Goal: Task Accomplishment & Management: Use online tool/utility

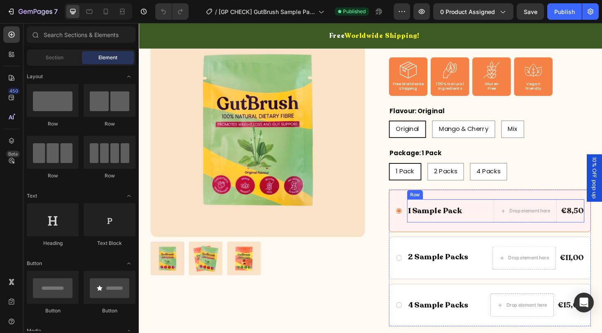
scroll to position [178, 0]
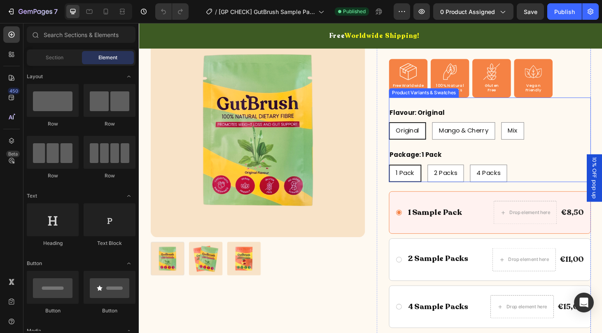
click at [589, 131] on div "Original Original Original Mango & Cherry Mango & Cherry Mango & Cherry Mix Mix…" at bounding box center [512, 138] width 215 height 19
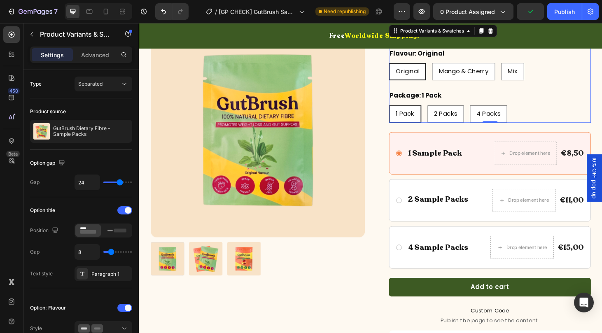
scroll to position [266, 0]
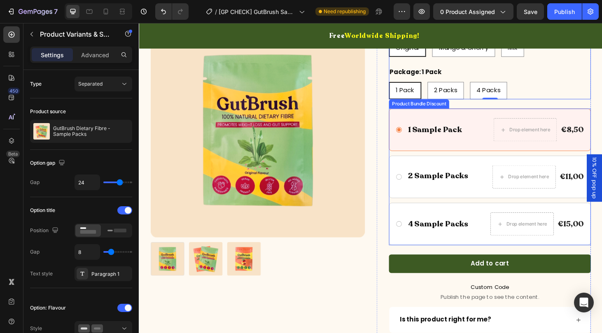
click at [478, 117] on div "1 Sample Pack Text Block Drop element here €8,50 Product Price Product Price Ro…" at bounding box center [512, 136] width 215 height 45
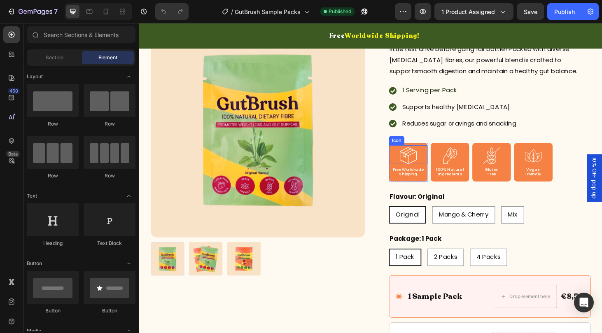
scroll to position [112, 0]
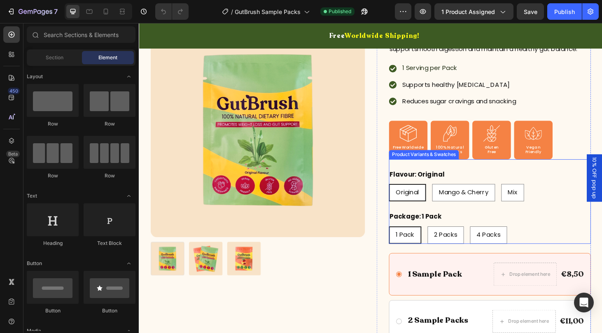
click at [575, 223] on div "Package: 1 Pack 1 Pack 1 Pack 1 Pack 2 Packs 2 Packs 2 Packs 4 Packs 4 Packs 4 …" at bounding box center [512, 240] width 215 height 35
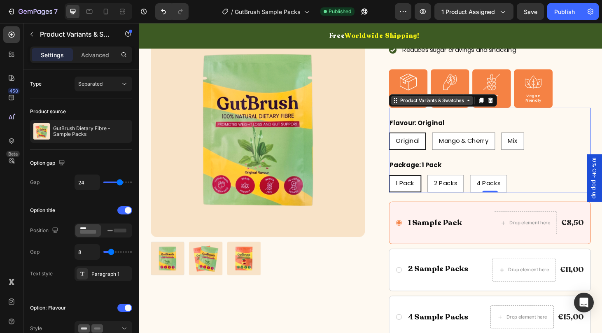
scroll to position [170, 0]
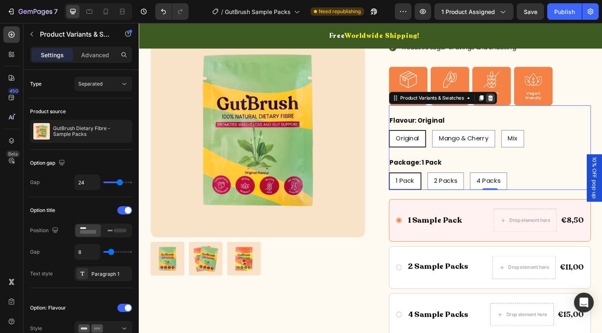
click at [513, 105] on icon at bounding box center [513, 103] width 5 height 6
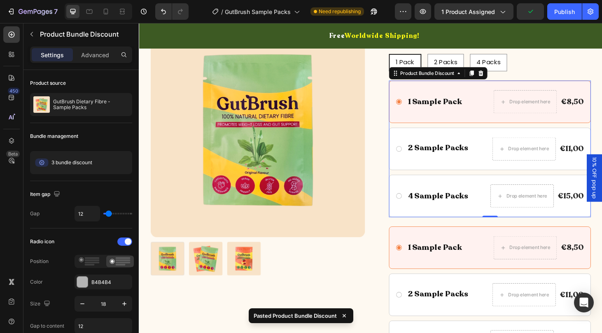
scroll to position [270, 0]
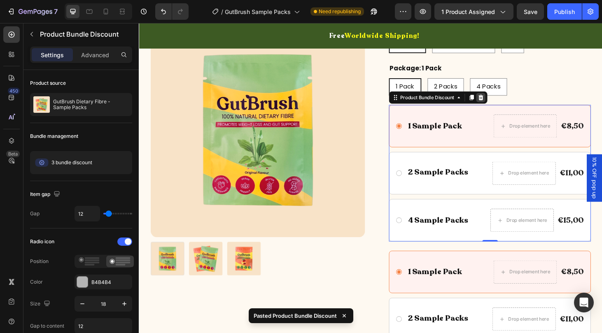
click at [504, 105] on icon at bounding box center [503, 103] width 5 height 6
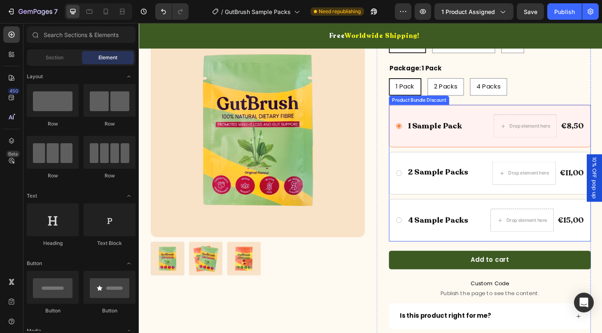
click at [496, 113] on div "1 Sample Pack Text Block Drop element here €8,50 Product Price Product Price Ro…" at bounding box center [512, 132] width 215 height 45
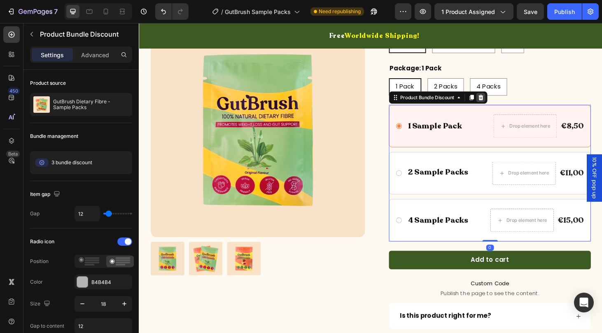
click at [506, 101] on icon at bounding box center [503, 103] width 5 height 6
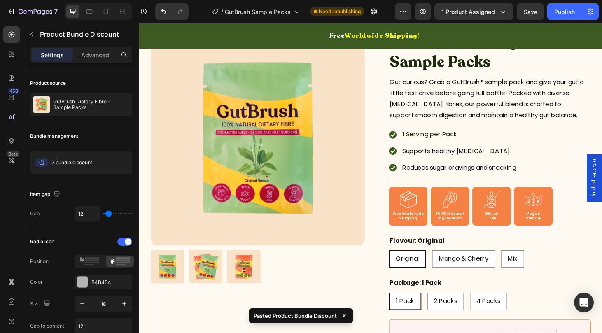
scroll to position [20, 0]
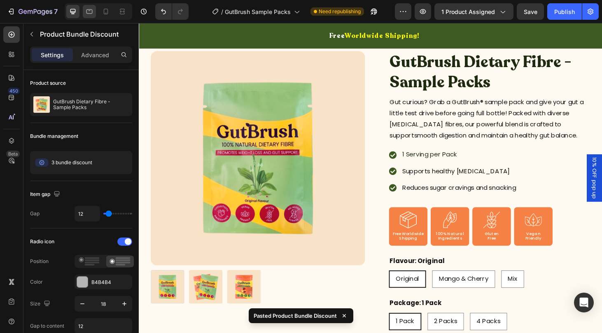
click at [92, 13] on icon at bounding box center [89, 11] width 6 height 5
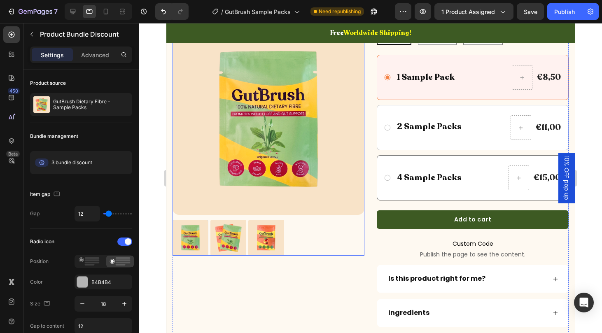
scroll to position [374, 0]
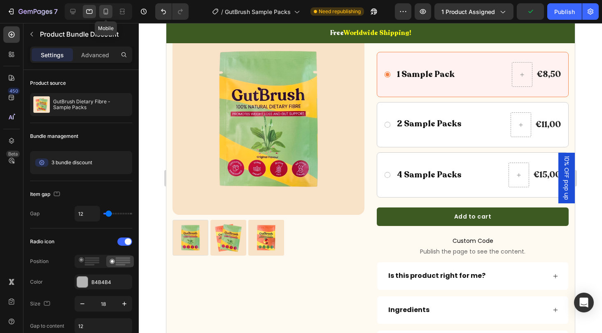
click at [101, 8] on div at bounding box center [105, 11] width 13 height 13
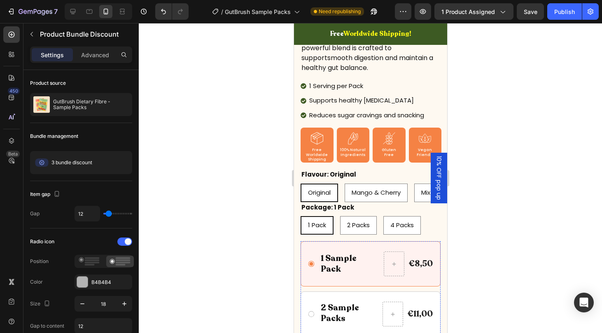
scroll to position [275, 0]
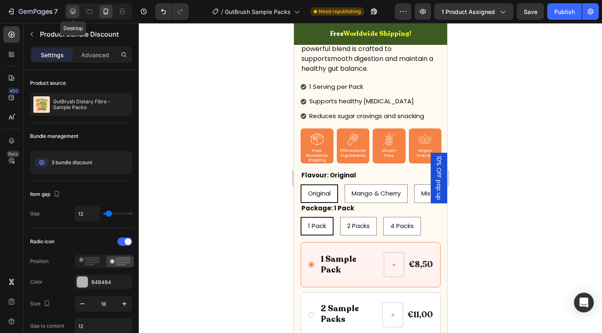
click at [72, 7] on icon at bounding box center [73, 11] width 8 height 8
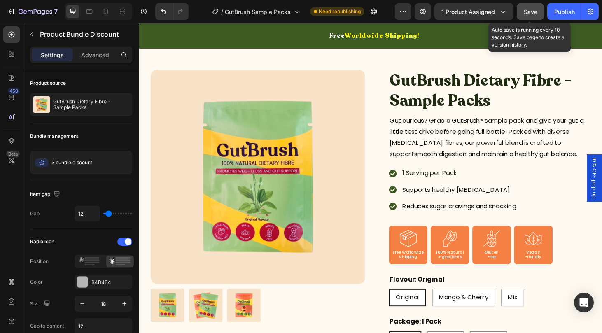
click at [527, 12] on span "Save" at bounding box center [531, 11] width 14 height 7
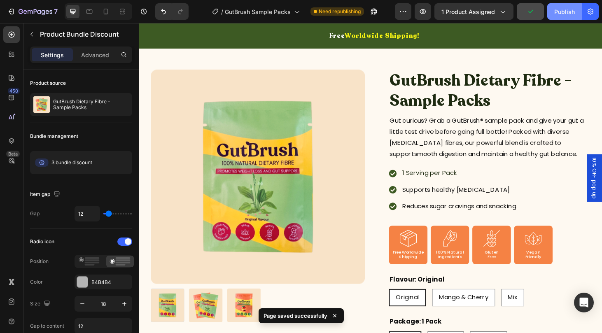
click at [557, 10] on div "Publish" at bounding box center [564, 11] width 21 height 9
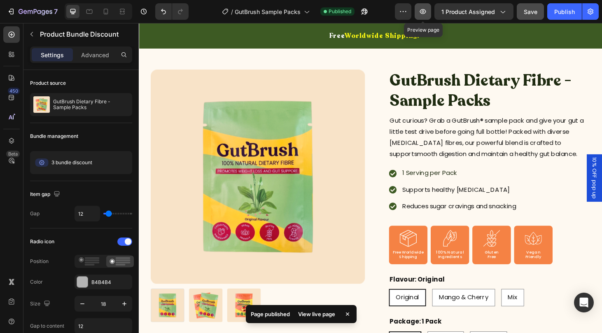
click at [423, 12] on icon "button" at bounding box center [423, 11] width 2 height 2
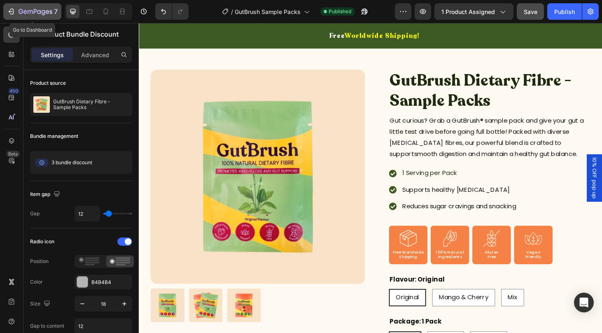
click at [41, 9] on icon "button" at bounding box center [36, 12] width 34 height 7
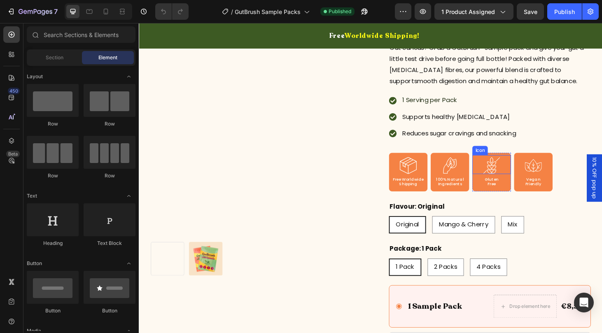
scroll to position [92, 0]
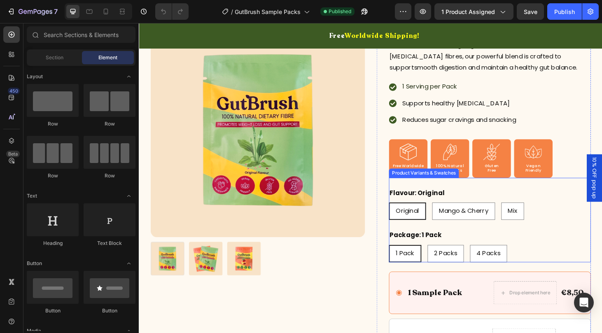
click at [577, 222] on div "Original Original Original Mango & Cherry Mango & Cherry Mango & Cherry Mix Mix…" at bounding box center [512, 224] width 215 height 19
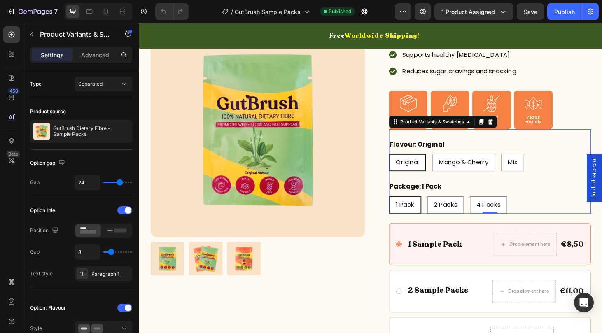
scroll to position [184, 0]
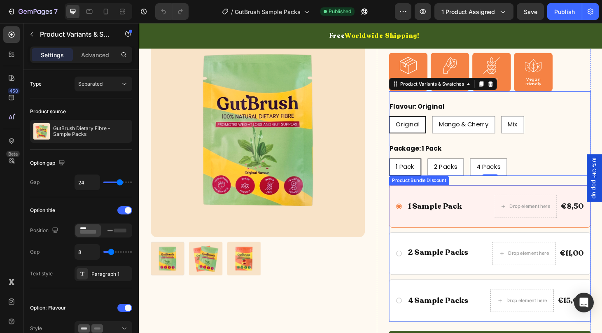
click at [421, 193] on div "Product Bundle Discount" at bounding box center [437, 191] width 64 height 10
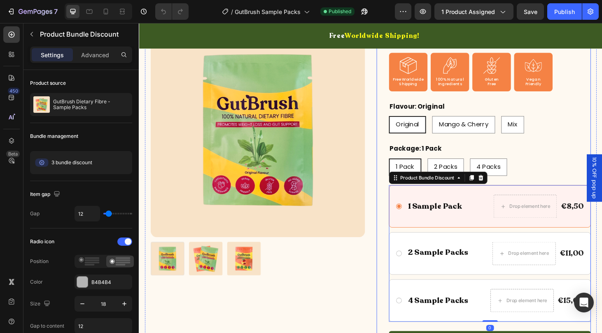
click at [394, 220] on div "GutBrush Dietary Fibre - Sample Packs Product Title Gut curious? Grab a GutBrus…" at bounding box center [506, 195] width 229 height 615
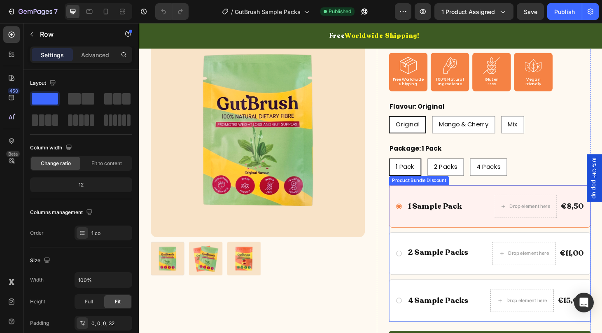
click at [509, 200] on div "1 Sample Pack Text Block Drop element here €8,50 Product Price Product Price Ro…" at bounding box center [512, 218] width 215 height 45
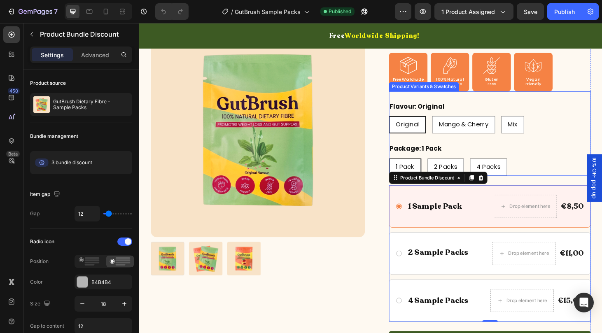
click at [580, 158] on div "Package: 1 Pack 1 Pack 1 Pack 1 Pack 2 Packs 2 Packs 2 Packs 4 Packs 4 Packs 4 …" at bounding box center [512, 168] width 215 height 35
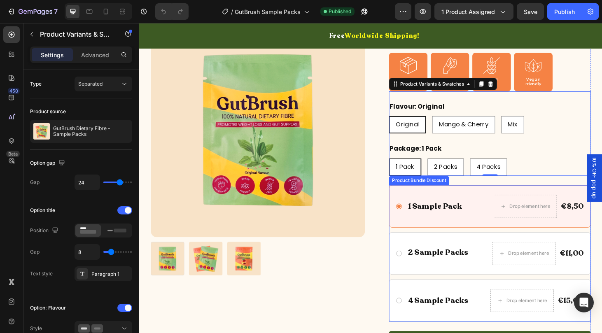
click at [439, 202] on div "1 Sample Pack Text Block Drop element here €8,50 Product Price Product Price Ro…" at bounding box center [512, 218] width 215 height 45
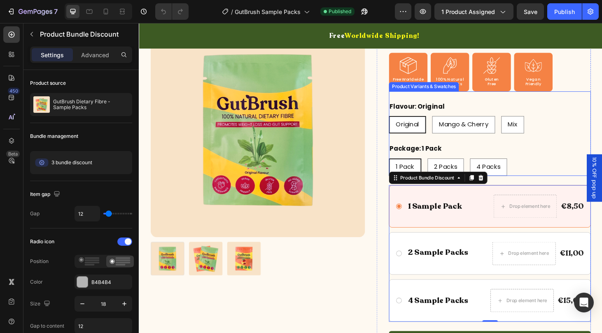
click at [583, 143] on div "Flavour: Original Original Original Original Mango & Cherry Mango & Cherry Mang…" at bounding box center [512, 146] width 215 height 81
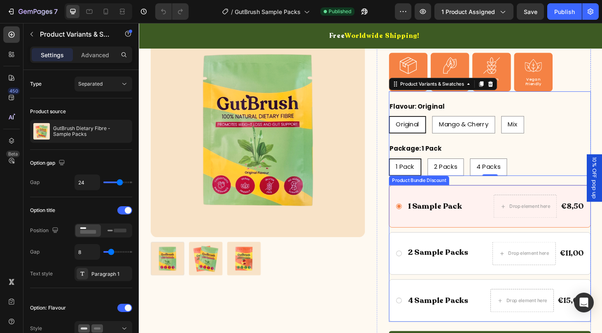
click at [501, 203] on div "1 Sample Pack Text Block Drop element here €8,50 Product Price Product Price Ro…" at bounding box center [512, 218] width 215 height 45
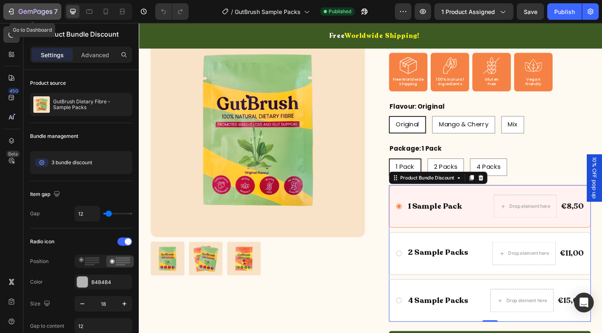
click at [37, 9] on icon "button" at bounding box center [36, 12] width 34 height 7
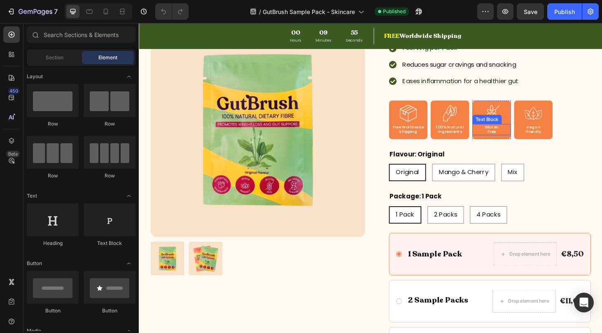
scroll to position [137, 0]
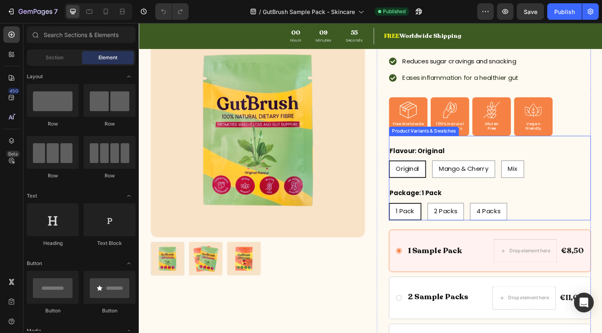
click at [576, 197] on div "Flavour: Original Original Original Original Mango & Cherry Mango & Cherry Mang…" at bounding box center [512, 193] width 215 height 81
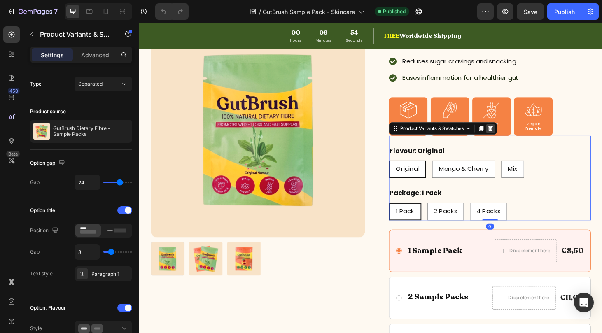
click at [515, 138] on icon at bounding box center [513, 135] width 5 height 6
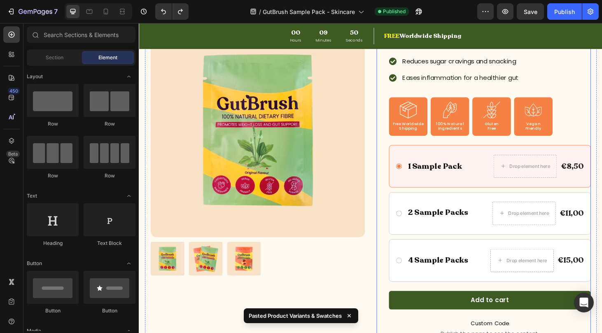
click at [589, 144] on div "GutBrush Dietary Fibre - Sample Packs Product Title Gut curious? Grab a GutBrus…" at bounding box center [512, 198] width 215 height 525
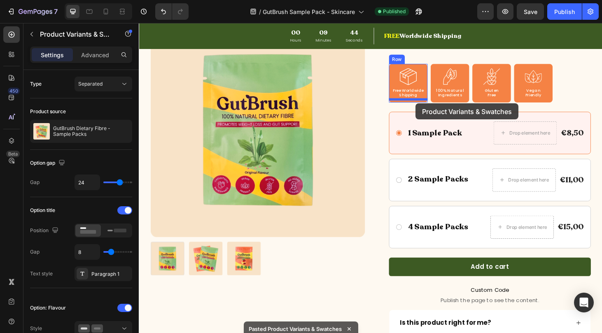
scroll to position [163, 0]
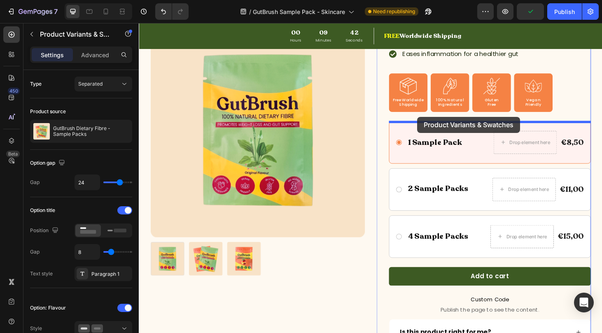
drag, startPoint x: 477, startPoint y: 287, endPoint x: 436, endPoint y: 123, distance: 169.5
radio input "true"
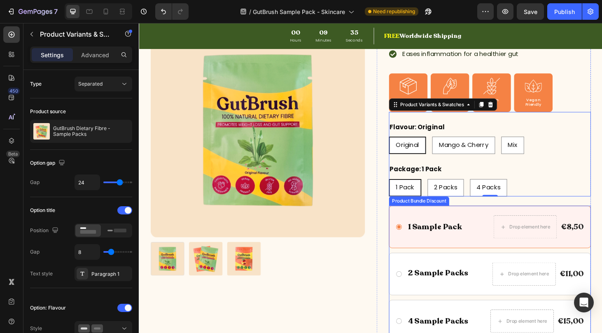
click at [497, 226] on div "1 Sample Pack Text Block Drop element here €8,50 Product Price Product Price Ro…" at bounding box center [512, 240] width 215 height 45
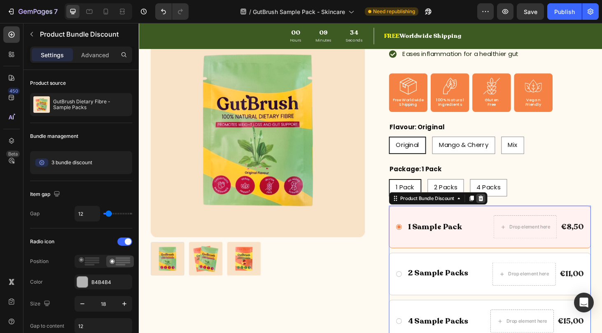
click at [506, 210] on icon at bounding box center [503, 210] width 7 height 7
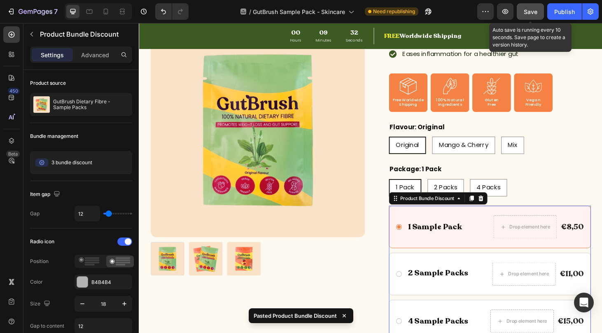
click at [533, 14] on span "Save" at bounding box center [531, 11] width 14 height 7
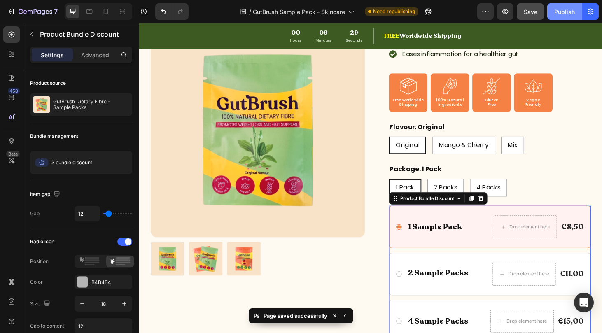
click at [563, 13] on div "Publish" at bounding box center [564, 11] width 21 height 9
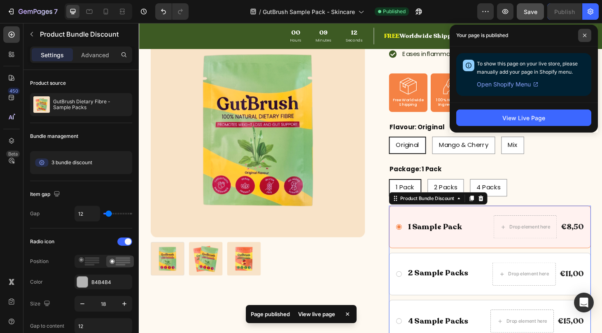
drag, startPoint x: 583, startPoint y: 35, endPoint x: 444, endPoint y: 3, distance: 142.7
click at [583, 35] on icon at bounding box center [585, 35] width 4 height 4
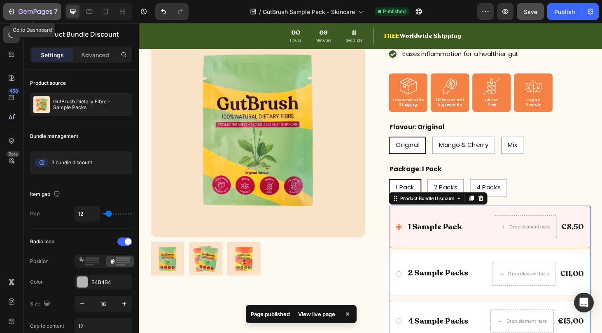
click at [33, 11] on icon "button" at bounding box center [36, 12] width 34 height 7
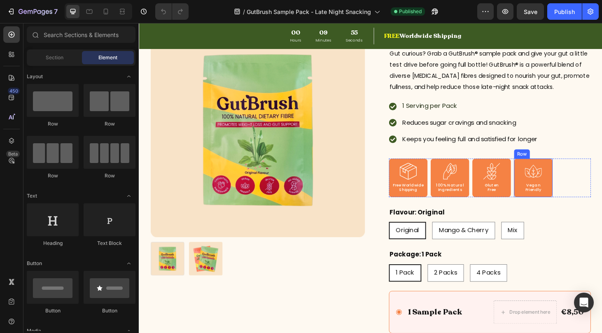
scroll to position [96, 0]
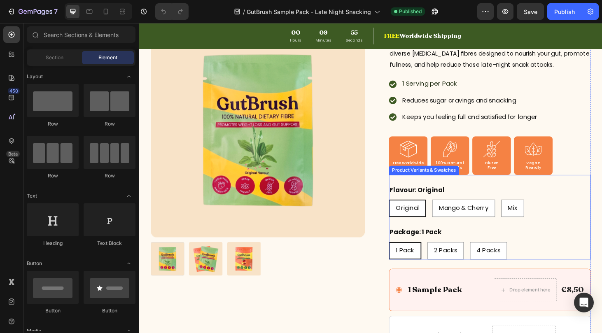
click at [580, 212] on div "Original Original Original Mango & Cherry Mango & Cherry Mango & Cherry Mix Mix…" at bounding box center [512, 220] width 215 height 19
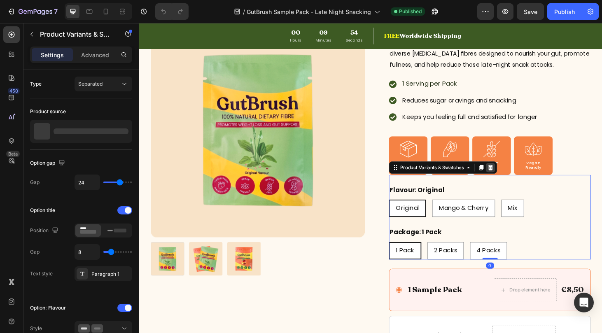
click at [513, 177] on icon at bounding box center [513, 177] width 5 height 6
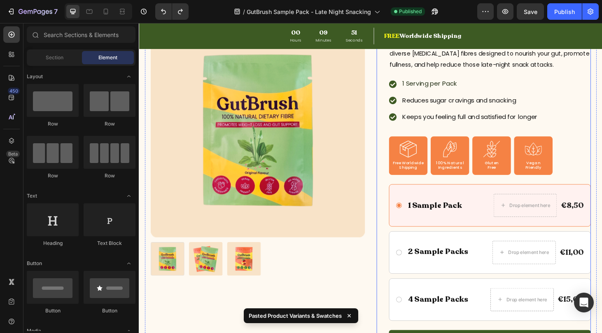
click at [590, 191] on div "GutBrush Dietary Fibre - Sample Packs Product Title Gut curious? Grab a GutBrus…" at bounding box center [512, 239] width 215 height 525
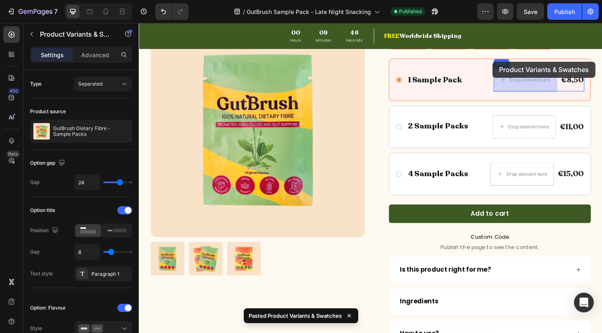
scroll to position [201, 0]
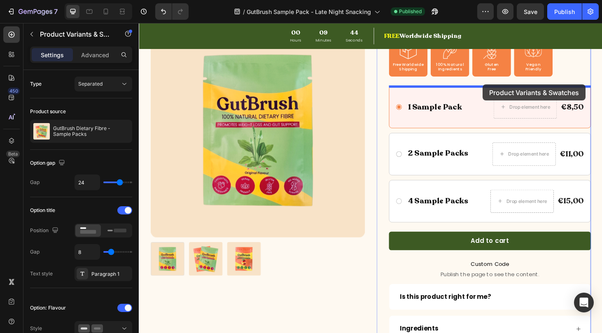
drag, startPoint x: 562, startPoint y: 232, endPoint x: 505, endPoint y: 89, distance: 153.6
radio input "true"
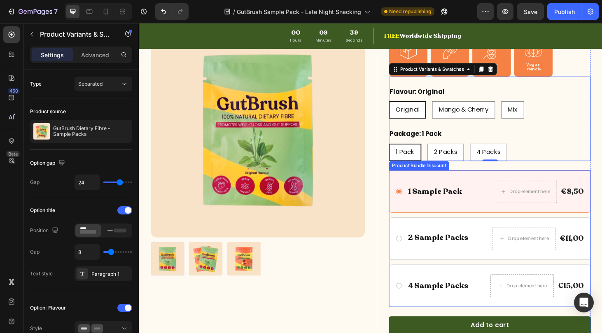
click at [469, 183] on div "1 Sample Pack Text Block Drop element here €8,50 Product Price Product Price Ro…" at bounding box center [512, 202] width 215 height 45
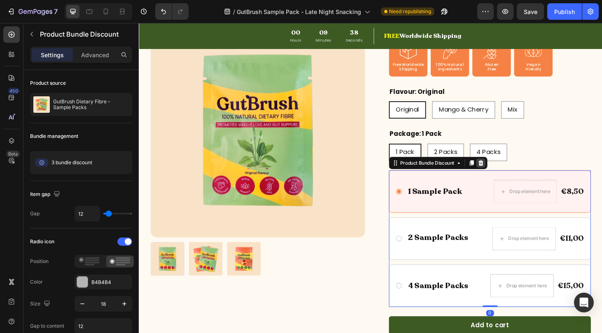
click at [503, 173] on icon at bounding box center [503, 172] width 7 height 7
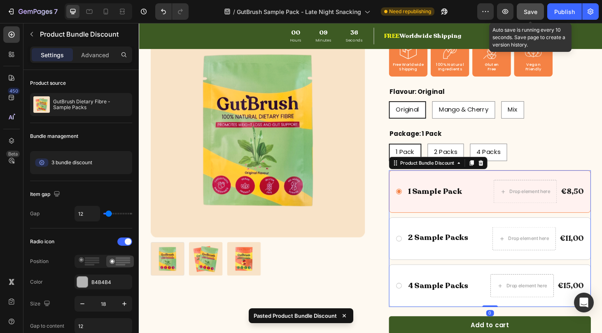
click at [529, 14] on span "Save" at bounding box center [531, 11] width 14 height 7
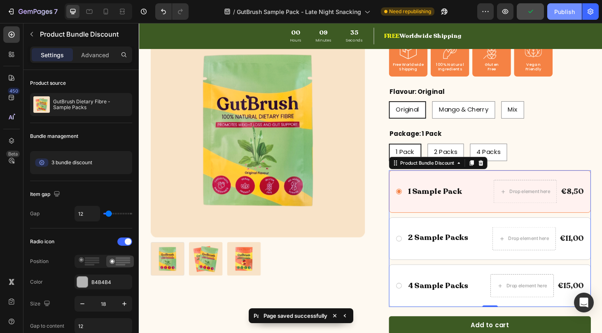
click at [562, 15] on div "Publish" at bounding box center [564, 11] width 21 height 9
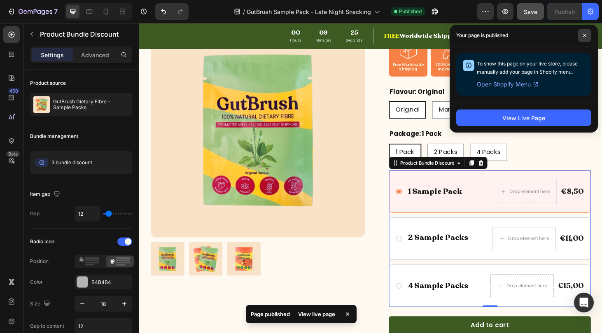
click at [584, 35] on icon at bounding box center [585, 35] width 4 height 4
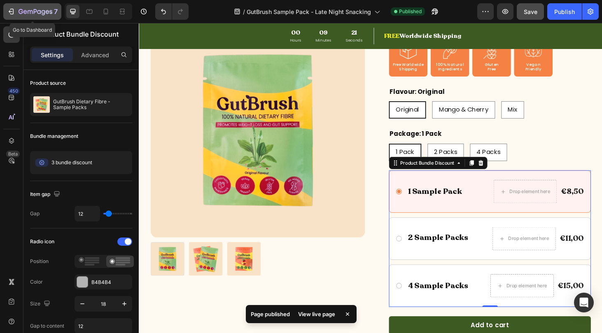
click at [47, 14] on icon "button" at bounding box center [48, 12] width 4 height 4
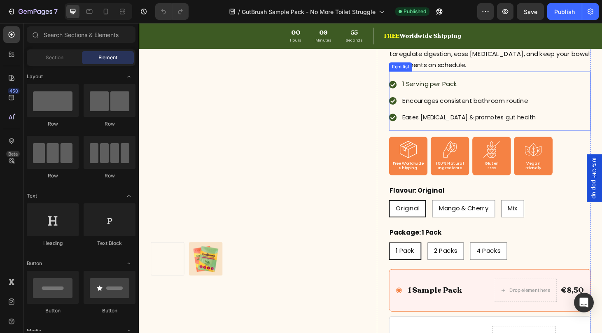
scroll to position [113, 0]
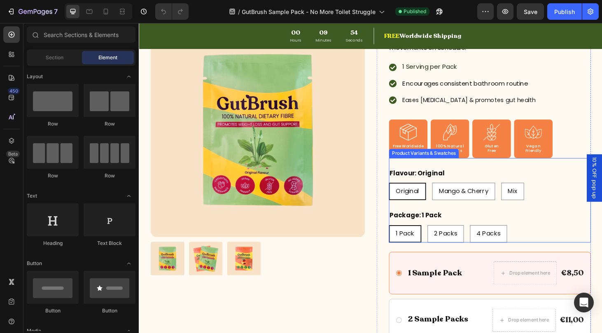
click at [571, 208] on div "Original Original Original Mango & Cherry Mango & Cherry Mango & Cherry Mix Mix…" at bounding box center [512, 203] width 215 height 19
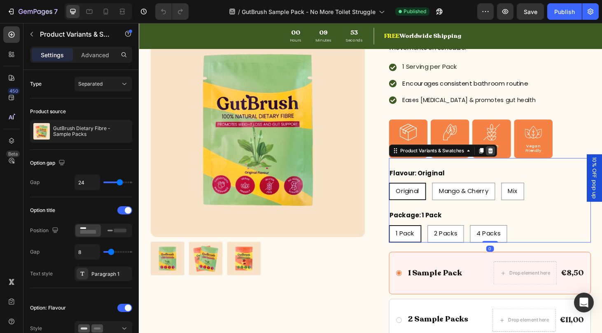
click at [514, 160] on icon at bounding box center [513, 159] width 5 height 6
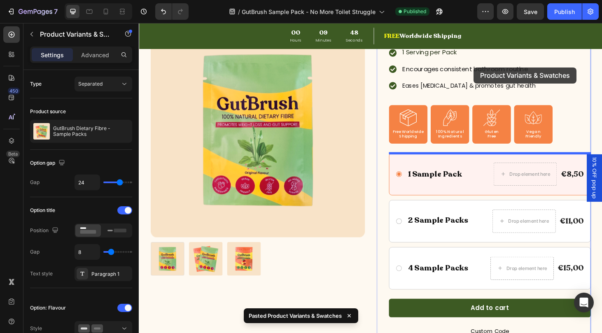
scroll to position [108, 0]
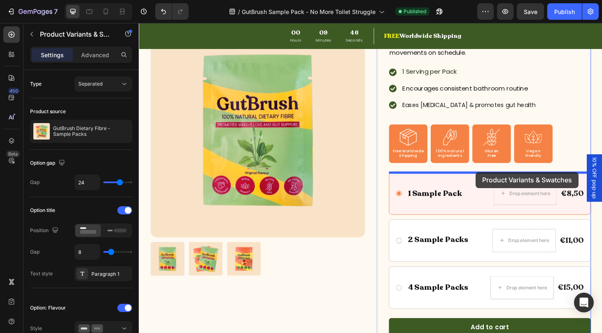
drag, startPoint x: 542, startPoint y: 235, endPoint x: 498, endPoint y: 182, distance: 69.0
radio input "true"
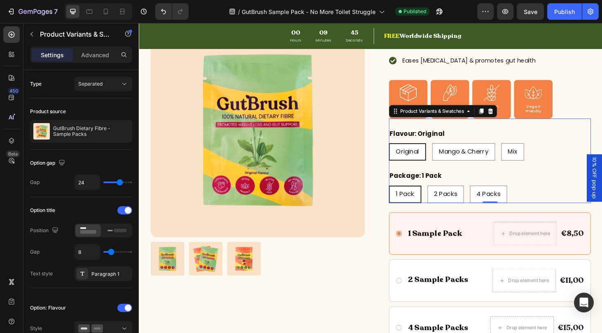
scroll to position [194, 0]
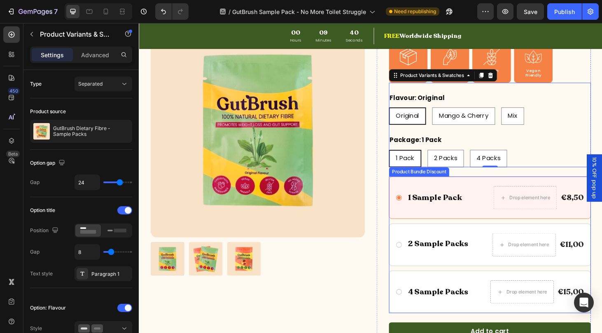
click at [500, 196] on div "1 Sample Pack Text Block Drop element here €8,50 Product Price Product Price Ro…" at bounding box center [512, 209] width 215 height 45
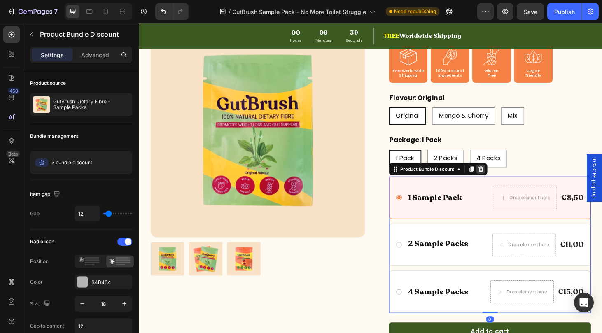
click at [504, 181] on icon at bounding box center [503, 179] width 5 height 6
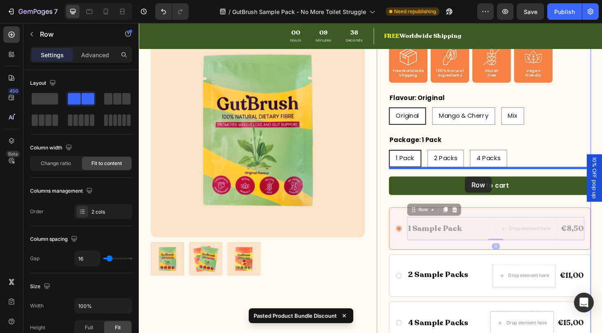
drag, startPoint x: 494, startPoint y: 232, endPoint x: 487, endPoint y: 187, distance: 46.0
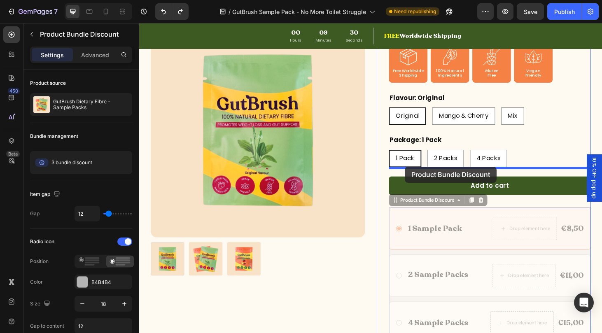
drag, startPoint x: 410, startPoint y: 225, endPoint x: 422, endPoint y: 176, distance: 50.5
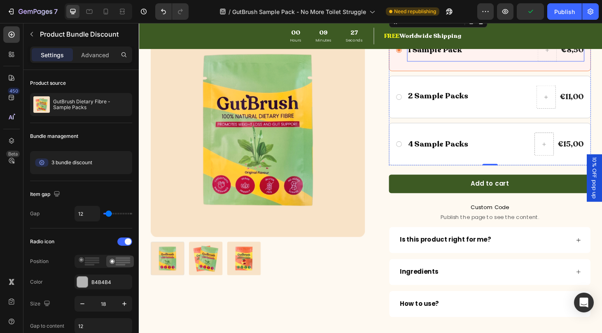
scroll to position [278, 0]
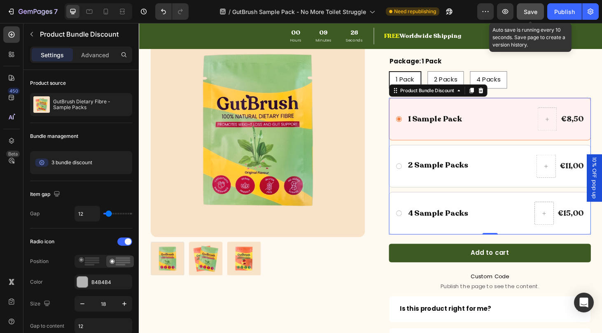
click at [529, 14] on span "Save" at bounding box center [531, 11] width 14 height 7
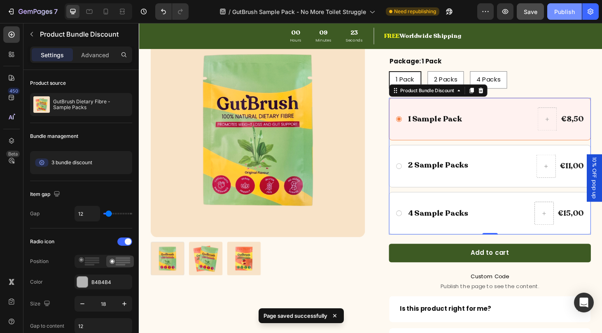
click at [558, 12] on div "Publish" at bounding box center [564, 11] width 21 height 9
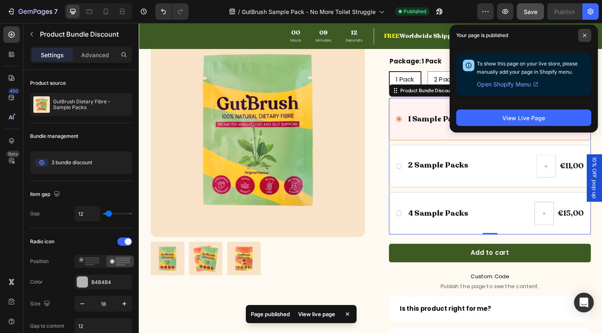
click at [585, 34] on icon at bounding box center [585, 35] width 4 height 4
